Goal: Task Accomplishment & Management: Manage account settings

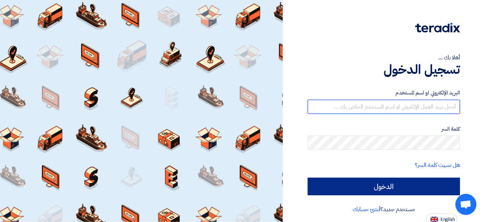
type input "[EMAIL_ADDRESS][DOMAIN_NAME]"
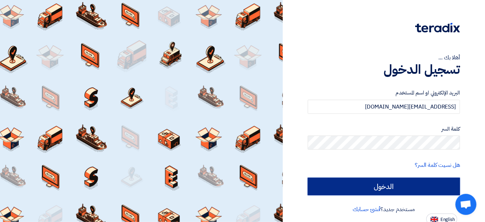
click at [380, 187] on input "الدخول" at bounding box center [383, 186] width 152 height 18
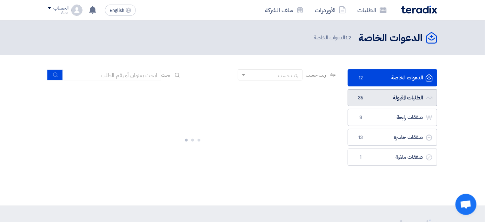
click at [380, 101] on link "الطلبات المقبولة الطلبات المقبولة 35" at bounding box center [391, 97] width 89 height 17
